Goal: Information Seeking & Learning: Check status

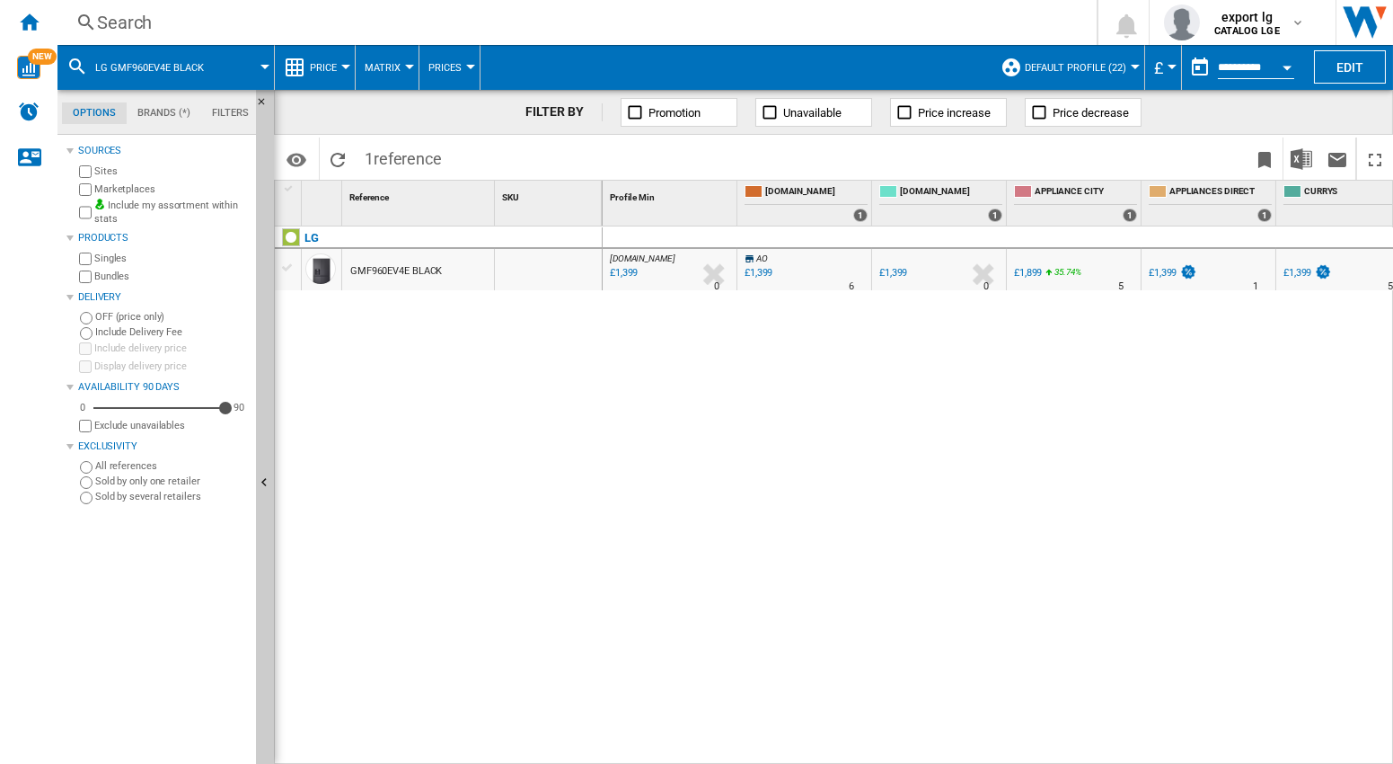
click at [107, 21] on div "Search" at bounding box center [573, 22] width 953 height 25
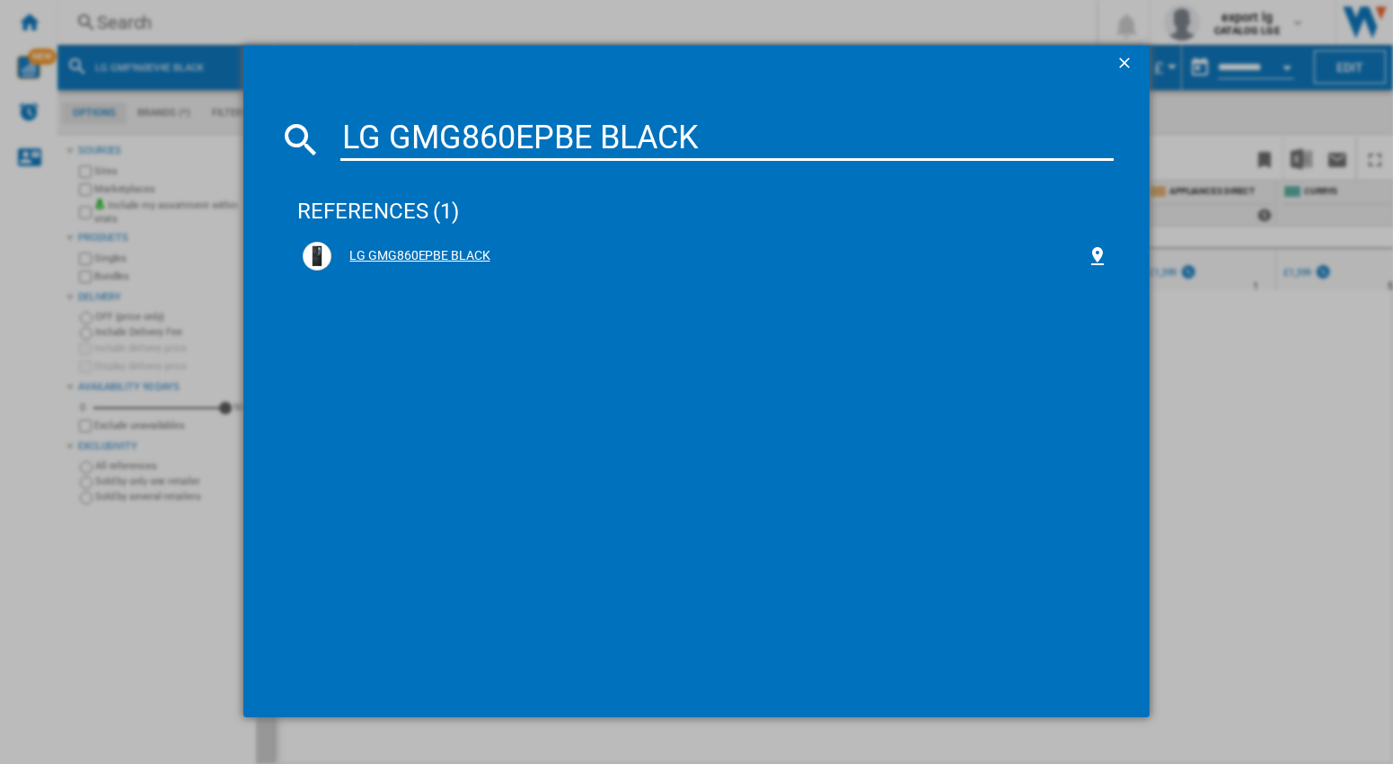
type input "LG GMG860EPBE BLACK"
click at [384, 249] on div "LG GMG860EPBE BLACK" at bounding box center [708, 256] width 755 height 18
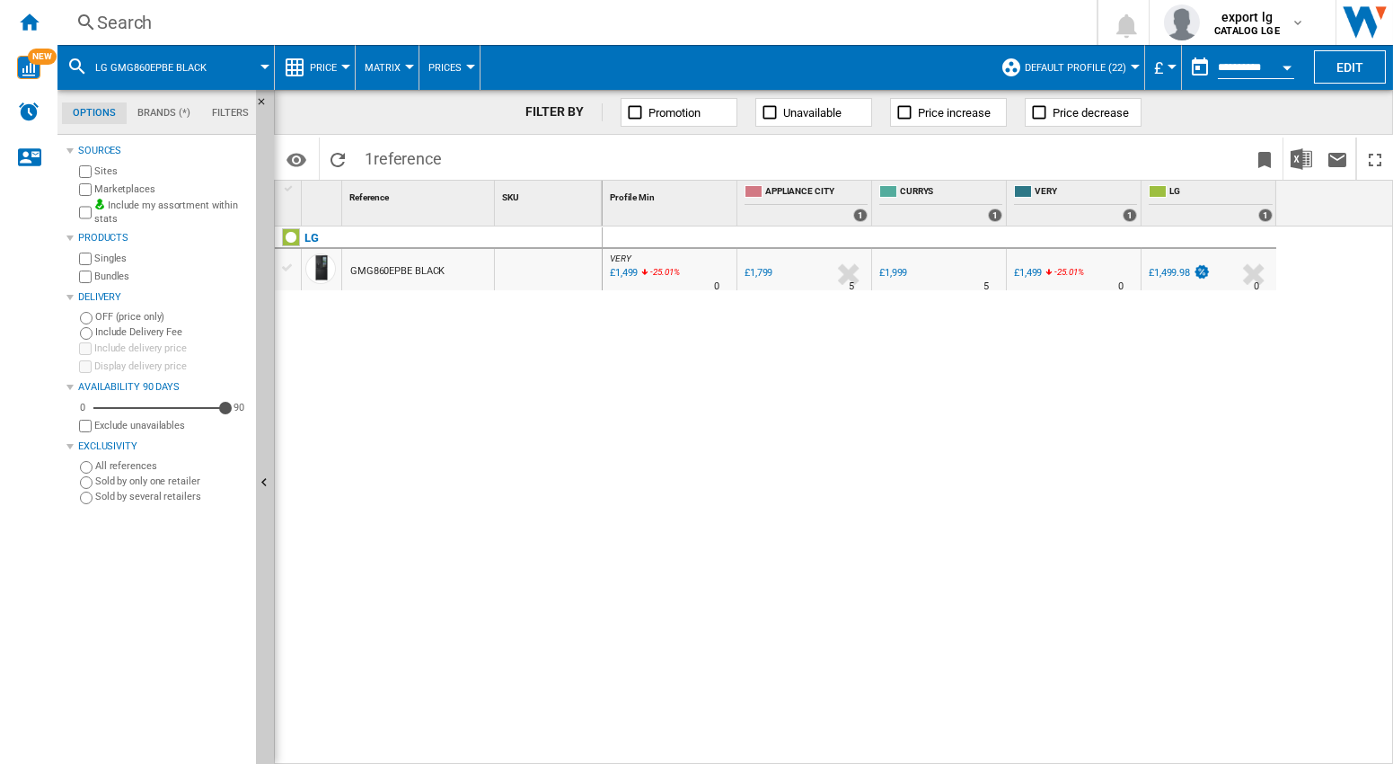
click at [887, 418] on div "VERY : UK VERY -1.0 % £1,499 -25.01 % N/A 0 VERY : UK VERY [GEOGRAPHIC_DATA] -1…" at bounding box center [998, 495] width 791 height 538
click at [842, 419] on div "VERY : UK VERY -1.0 % £1,499 -25.01 % N/A 0 VERY : UK VERY [GEOGRAPHIC_DATA] -1…" at bounding box center [998, 495] width 791 height 538
click at [911, 419] on div "VERY : UK VERY -1.0 % £1,499 -25.01 % N/A 0 VERY : UK VERY [GEOGRAPHIC_DATA] -1…" at bounding box center [998, 495] width 791 height 538
click at [819, 393] on div "VERY : UK VERY -1.0 % £1,499 -25.01 % N/A 0 VERY : UK VERY [GEOGRAPHIC_DATA] -1…" at bounding box center [998, 495] width 791 height 538
drag, startPoint x: 899, startPoint y: 455, endPoint x: 902, endPoint y: 333, distance: 121.3
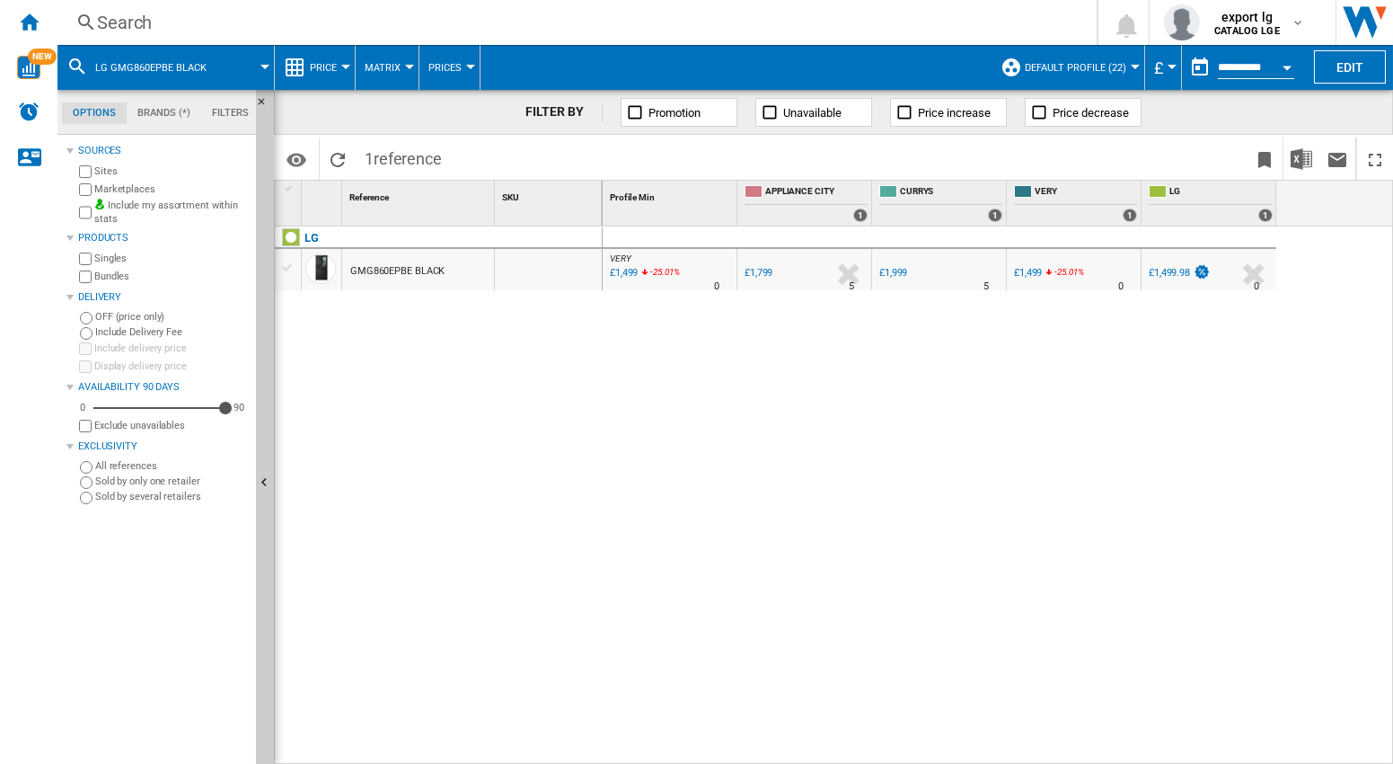
click at [897, 452] on div "VERY : UK VERY -1.0 % £1,499 -25.01 % N/A 0 VERY : UK VERY [GEOGRAPHIC_DATA] -1…" at bounding box center [998, 495] width 791 height 538
drag, startPoint x: 793, startPoint y: 449, endPoint x: 759, endPoint y: 436, distance: 36.7
click at [790, 448] on div "VERY : UK VERY -1.0 % £1,499 -25.01 % N/A 0 VERY : UK VERY [GEOGRAPHIC_DATA] -1…" at bounding box center [998, 495] width 791 height 538
click at [760, 385] on div "VERY : UK VERY -1.0 % £1,499 -25.01 % N/A 0 VERY : UK VERY [GEOGRAPHIC_DATA] -1…" at bounding box center [998, 495] width 791 height 538
click at [740, 398] on div "VERY : UK VERY -1.0 % £1,499 -25.01 % N/A 0 VERY : UK VERY [GEOGRAPHIC_DATA] -1…" at bounding box center [998, 495] width 791 height 538
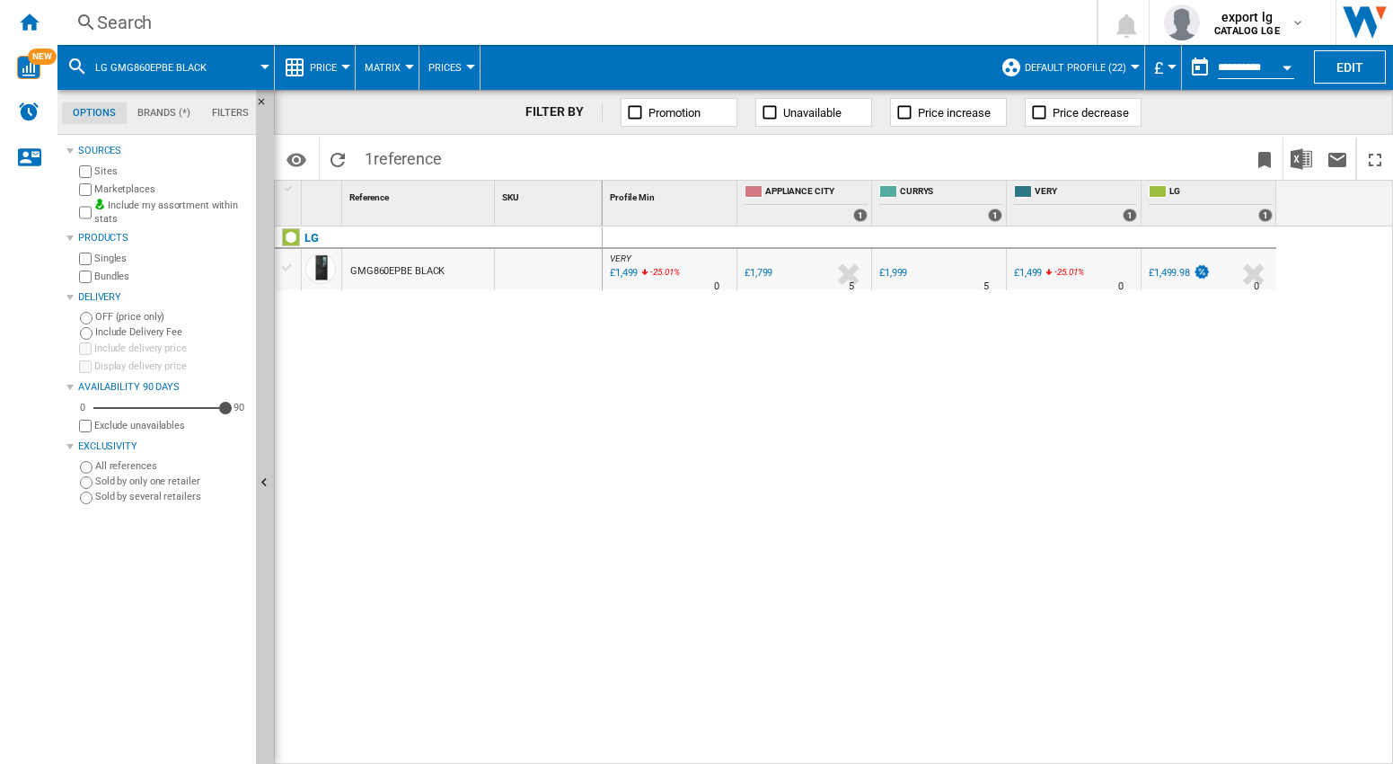
click at [952, 381] on div "VERY : UK VERY -1.0 % £1,499 -25.01 % N/A 0 VERY : UK VERY [GEOGRAPHIC_DATA] -1…" at bounding box center [998, 495] width 791 height 538
click at [1268, 490] on div "VERY : UK VERY -1.0 % £1,499 -25.01 % N/A 0 VERY : UK VERY [GEOGRAPHIC_DATA] -1…" at bounding box center [998, 495] width 791 height 538
click at [1143, 386] on div "VERY : UK VERY -1.0 % £1,499 -25.01 % N/A 0 VERY : UK VERY [GEOGRAPHIC_DATA] -1…" at bounding box center [998, 495] width 791 height 538
click at [1111, 405] on div "VERY : UK VERY -1.0 % £1,499 -25.01 % N/A 0 VERY : UK VERY [GEOGRAPHIC_DATA] -1…" at bounding box center [998, 495] width 791 height 538
